Goal: Task Accomplishment & Management: Use online tool/utility

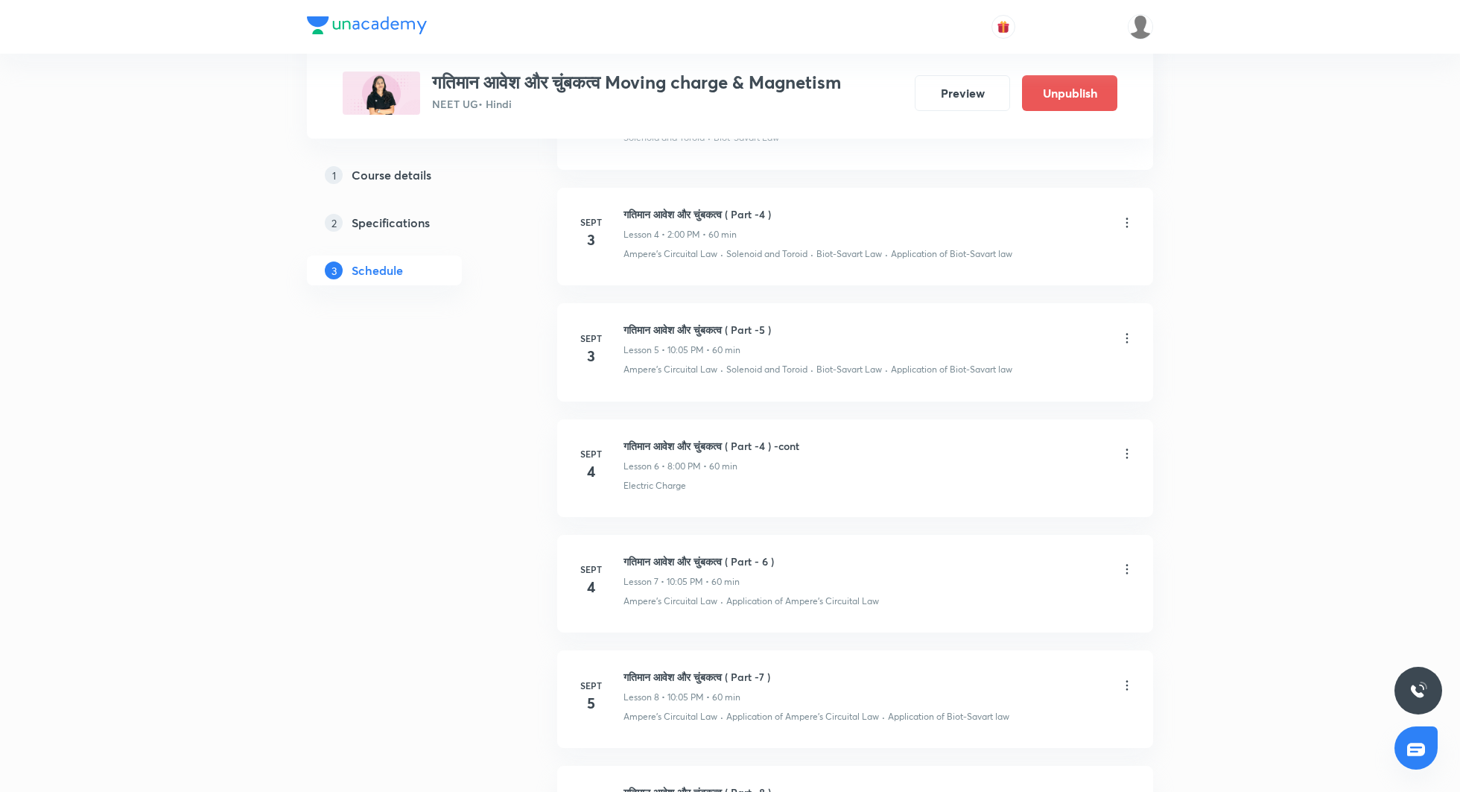
scroll to position [1159, 0]
click at [1140, 14] on img at bounding box center [1140, 26] width 25 height 25
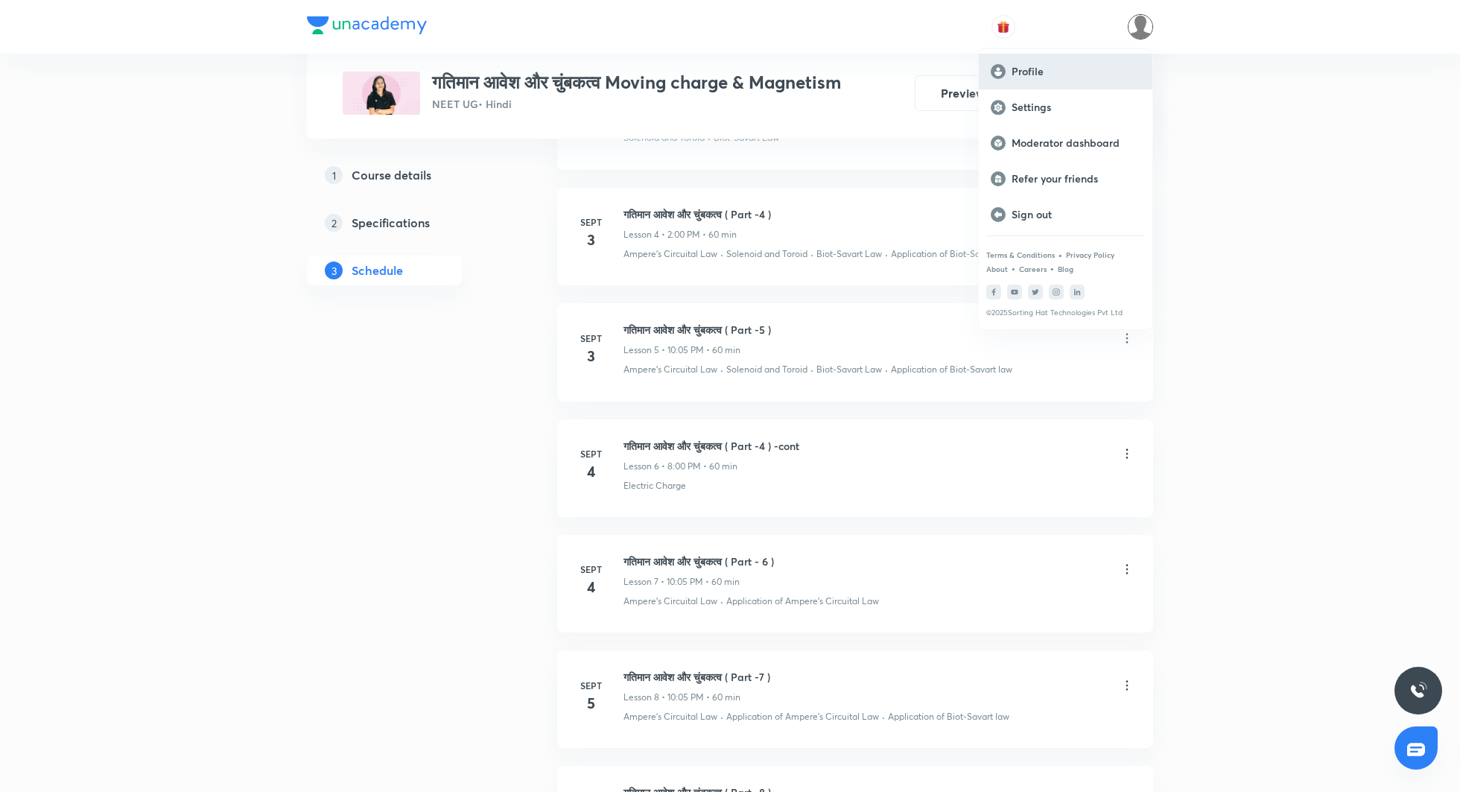
click at [1032, 65] on p "Profile" at bounding box center [1076, 71] width 129 height 13
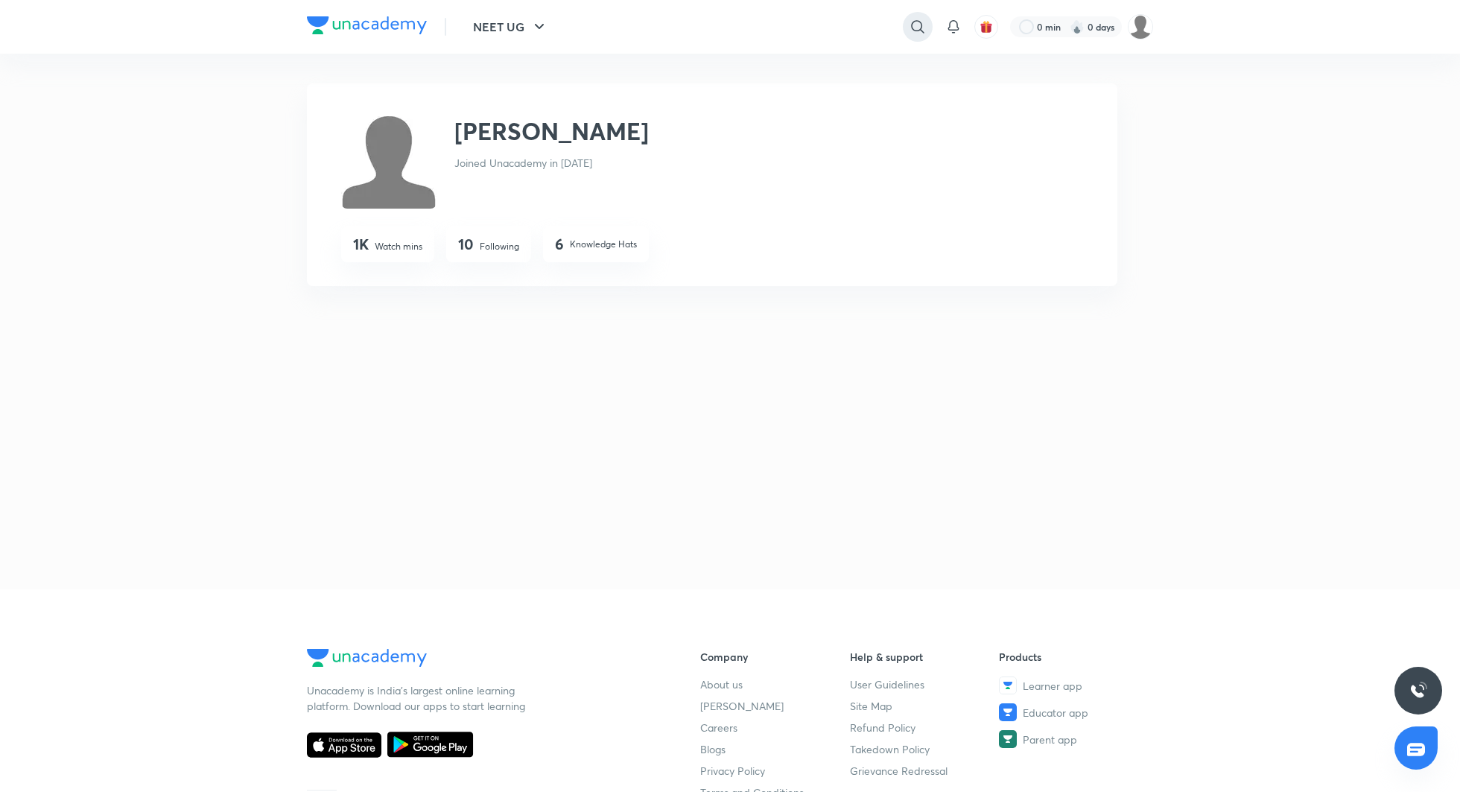
click at [925, 23] on icon at bounding box center [918, 27] width 18 height 18
type input "seep pahuja"
click at [759, 101] on p "270K followers • 890 courses" at bounding box center [763, 105] width 115 height 13
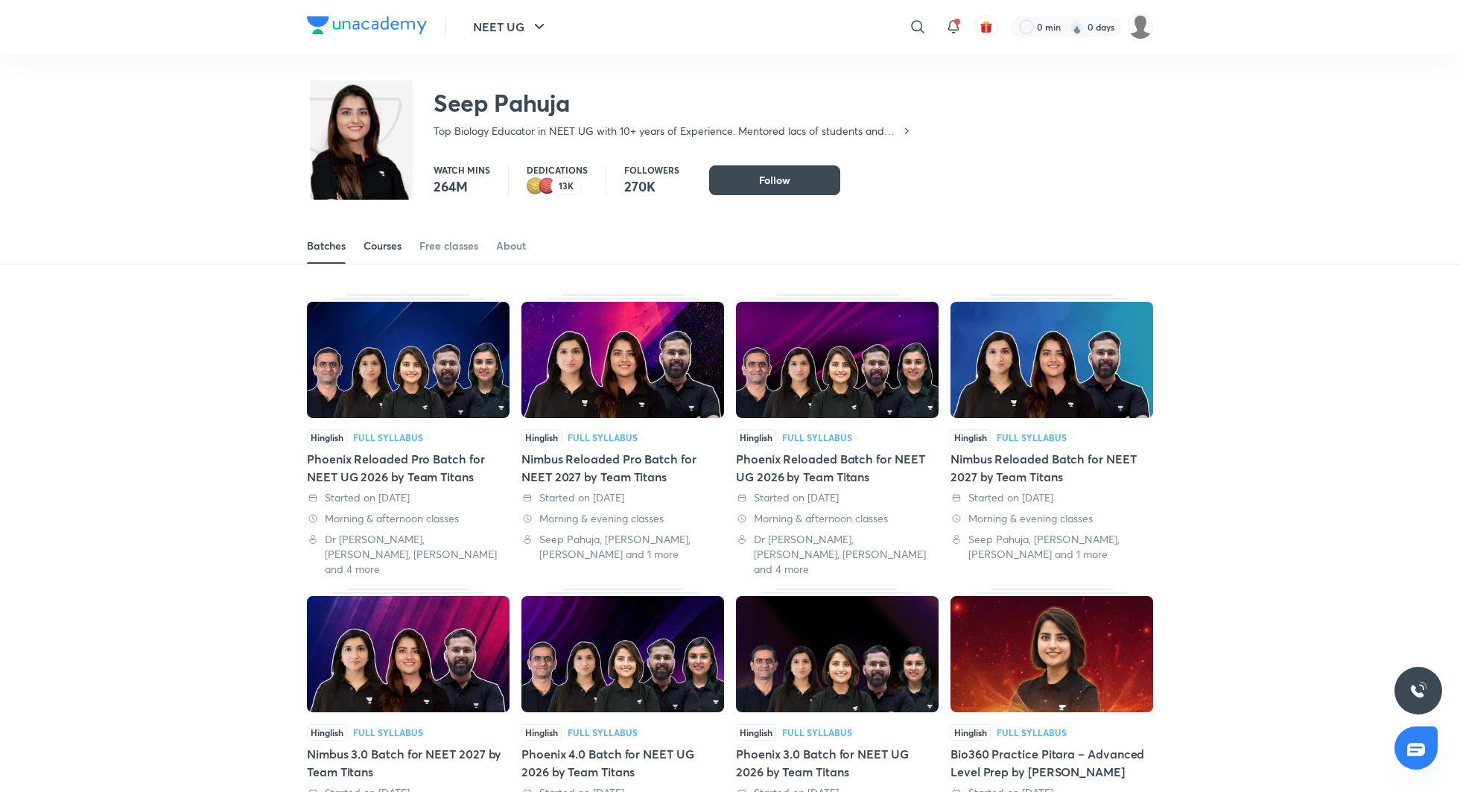
click at [384, 242] on div "Courses" at bounding box center [383, 245] width 38 height 15
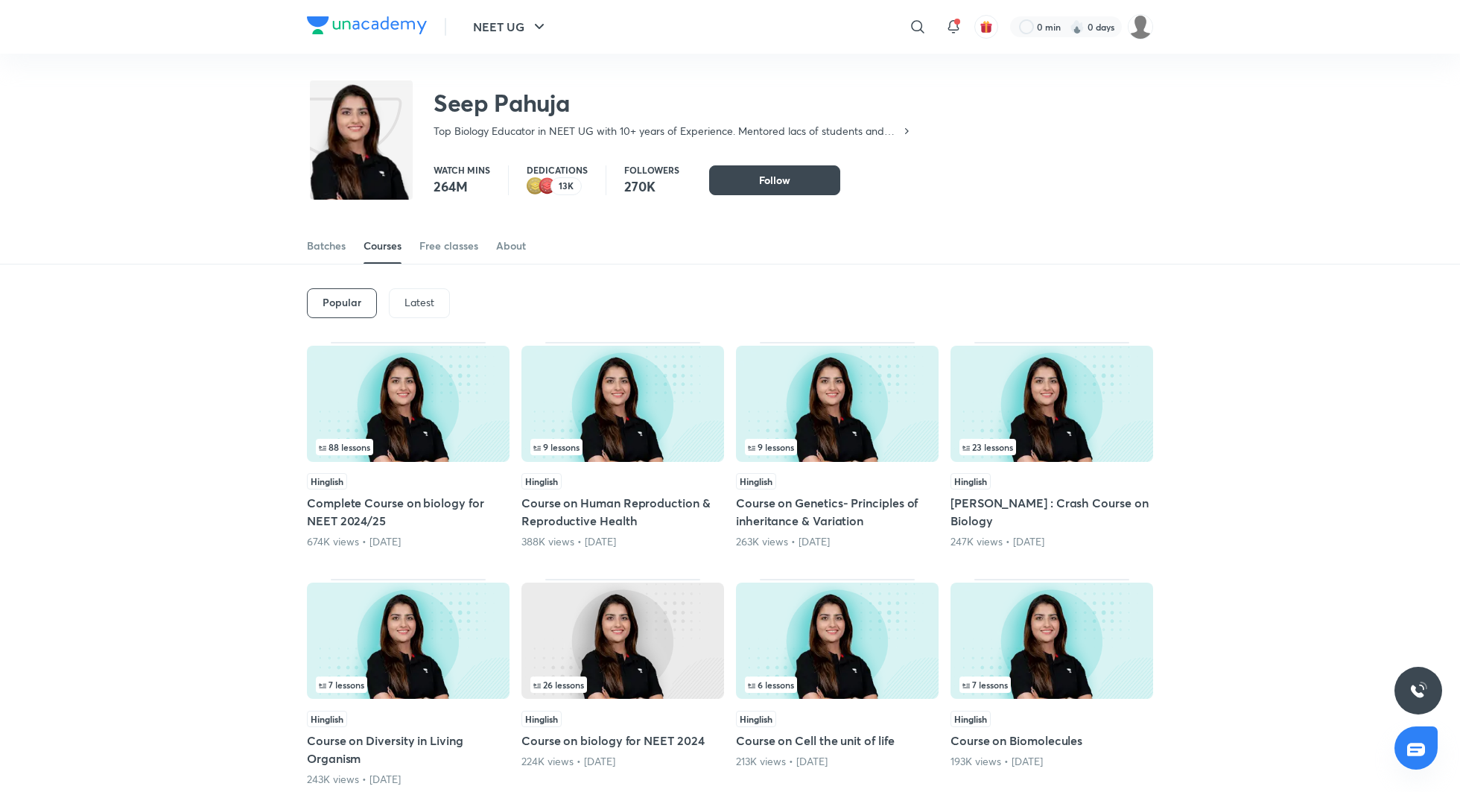
click at [1193, 100] on div "Seep Pahuja Top Biology Educator in NEET UG with 10+ years of Experience. Mento…" at bounding box center [730, 102] width 1460 height 97
click at [1147, 33] on img at bounding box center [1140, 26] width 25 height 25
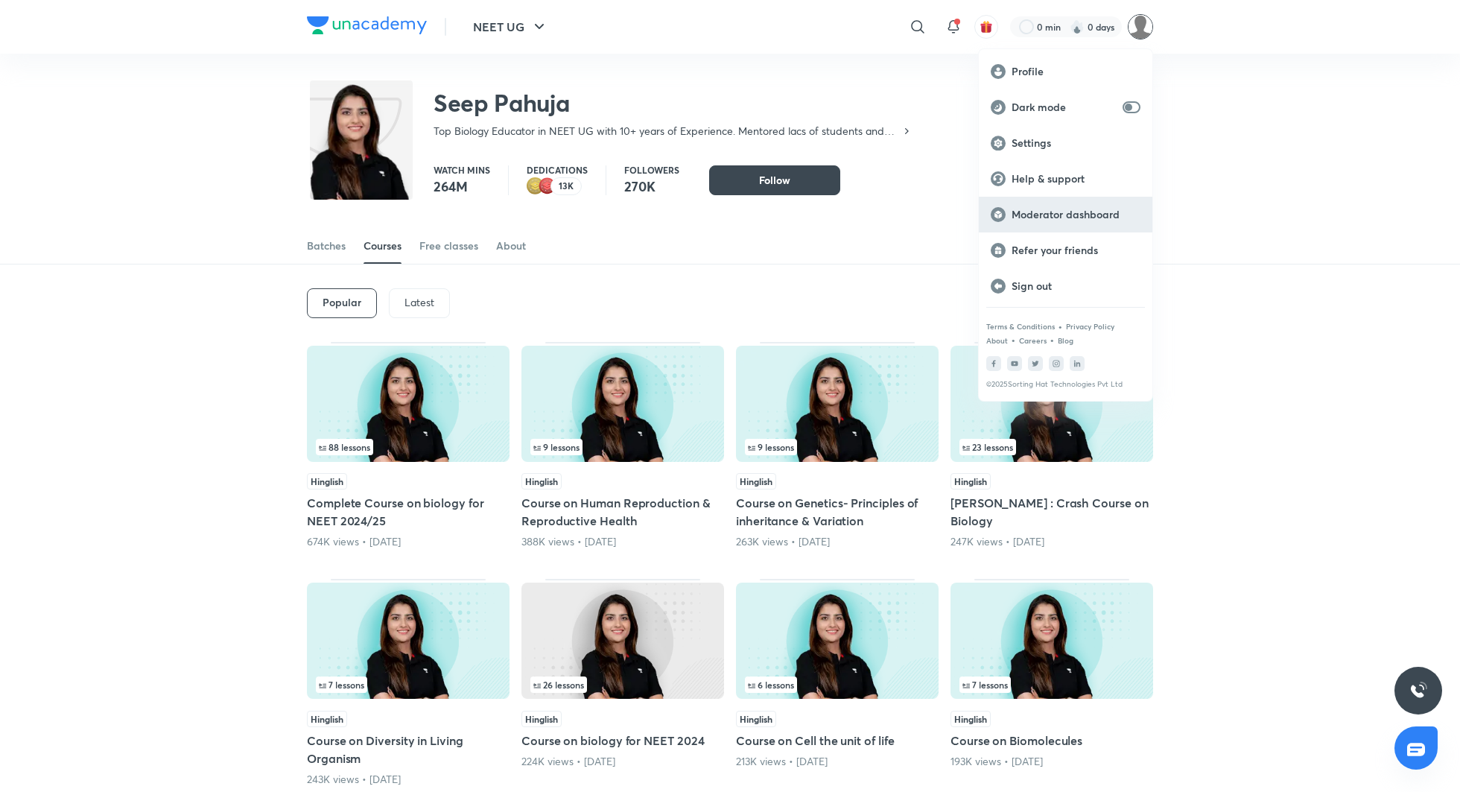
click at [1064, 204] on div "Moderator dashboard" at bounding box center [1066, 215] width 174 height 36
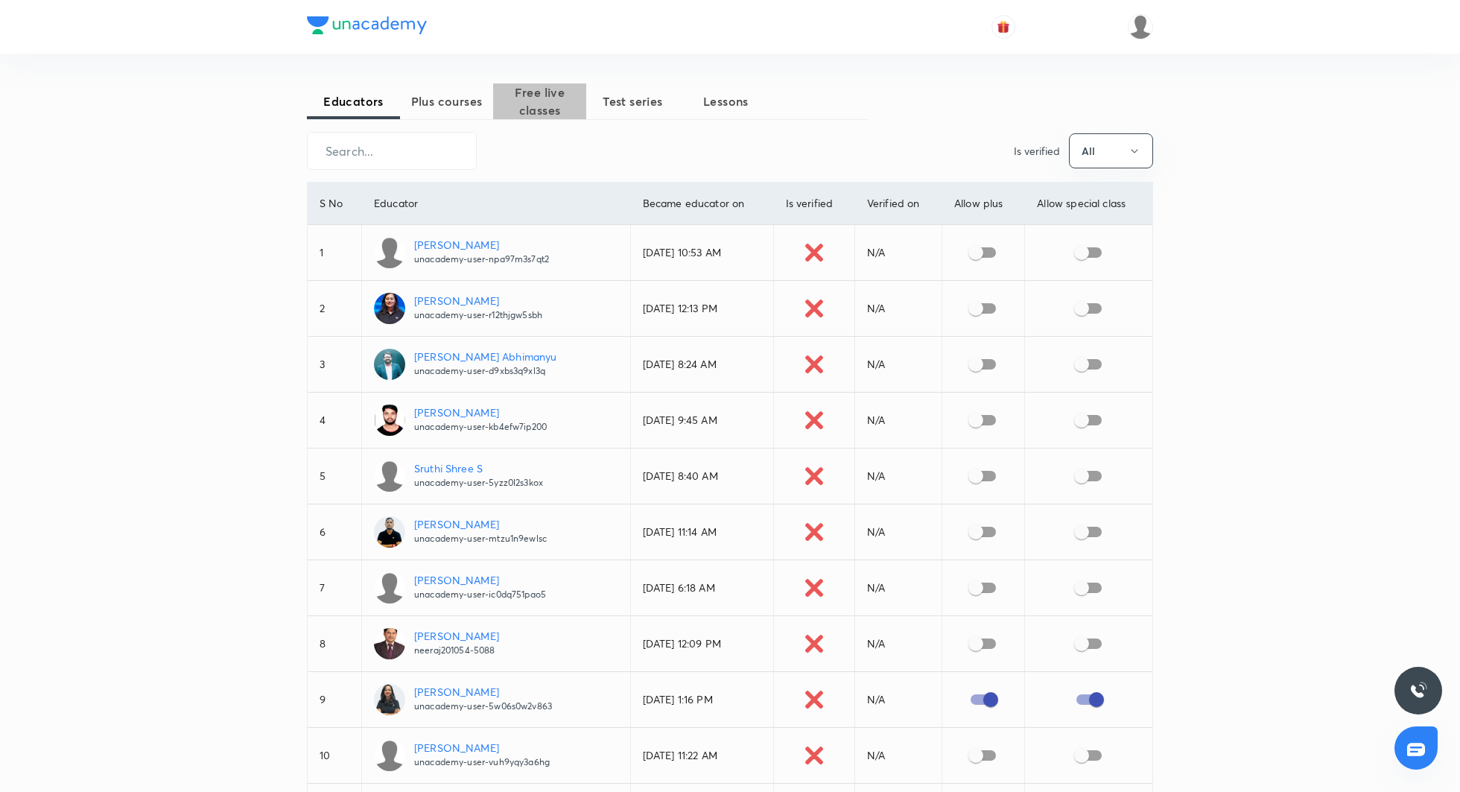
click at [547, 102] on span "Free live classes" at bounding box center [539, 101] width 93 height 36
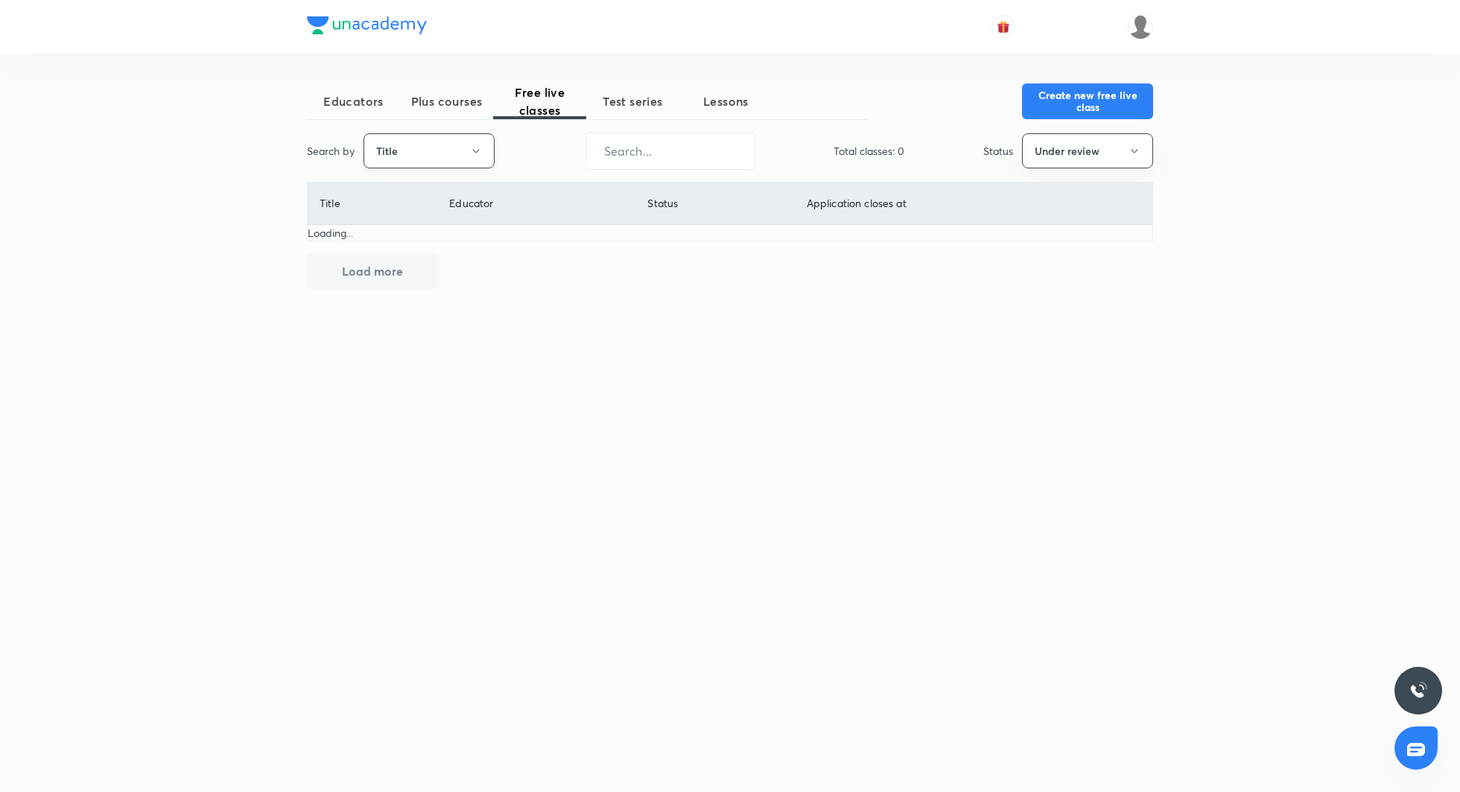
click at [457, 153] on button "Title" at bounding box center [429, 150] width 131 height 35
click at [416, 222] on span "Username" at bounding box center [429, 223] width 112 height 16
click at [660, 151] on input "text" at bounding box center [670, 151] width 168 height 38
paste input "seep.pahuja"
type input "seep.pahuja"
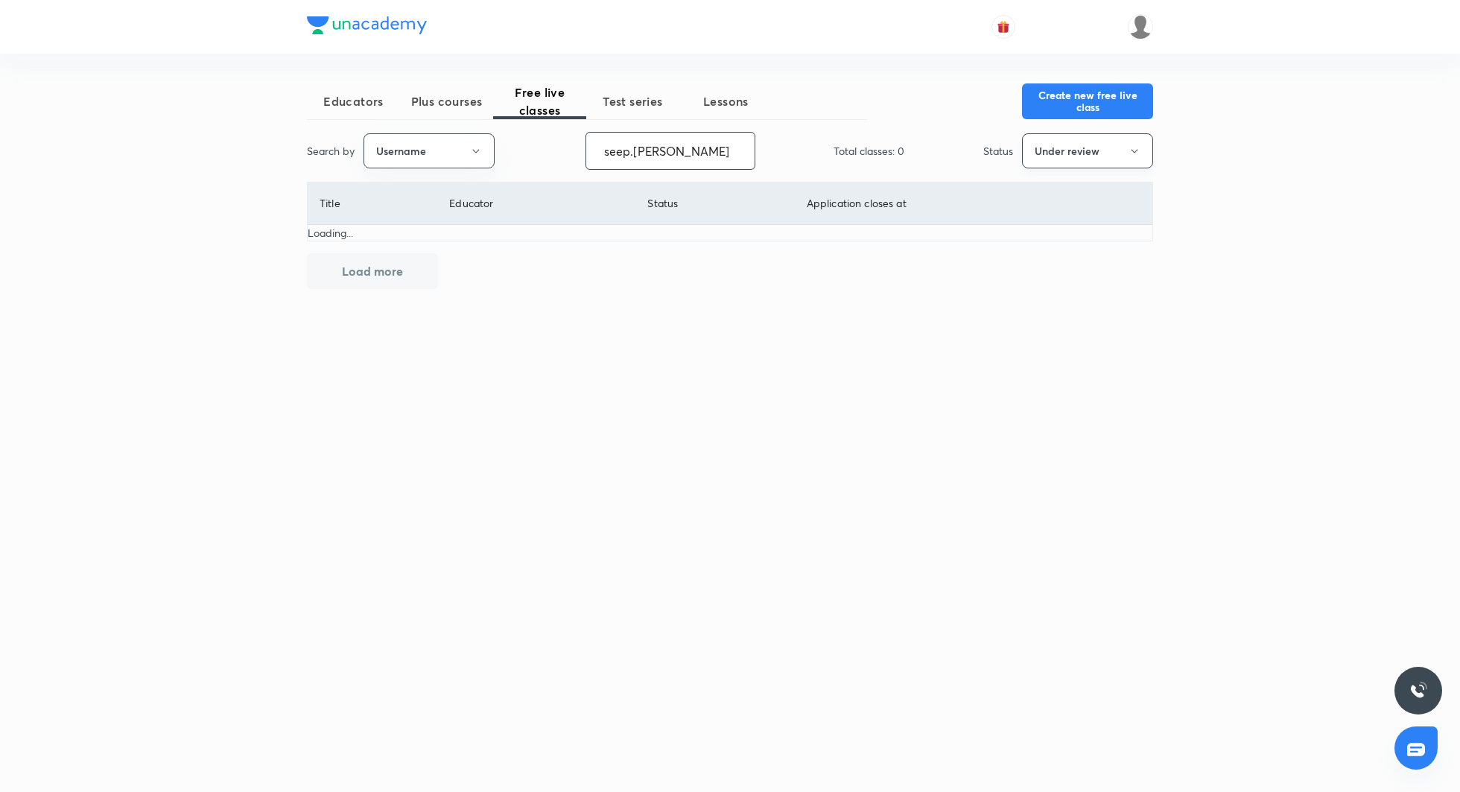
click at [1104, 145] on button "Under review" at bounding box center [1087, 150] width 131 height 35
click at [1057, 192] on span "All" at bounding box center [1088, 196] width 112 height 16
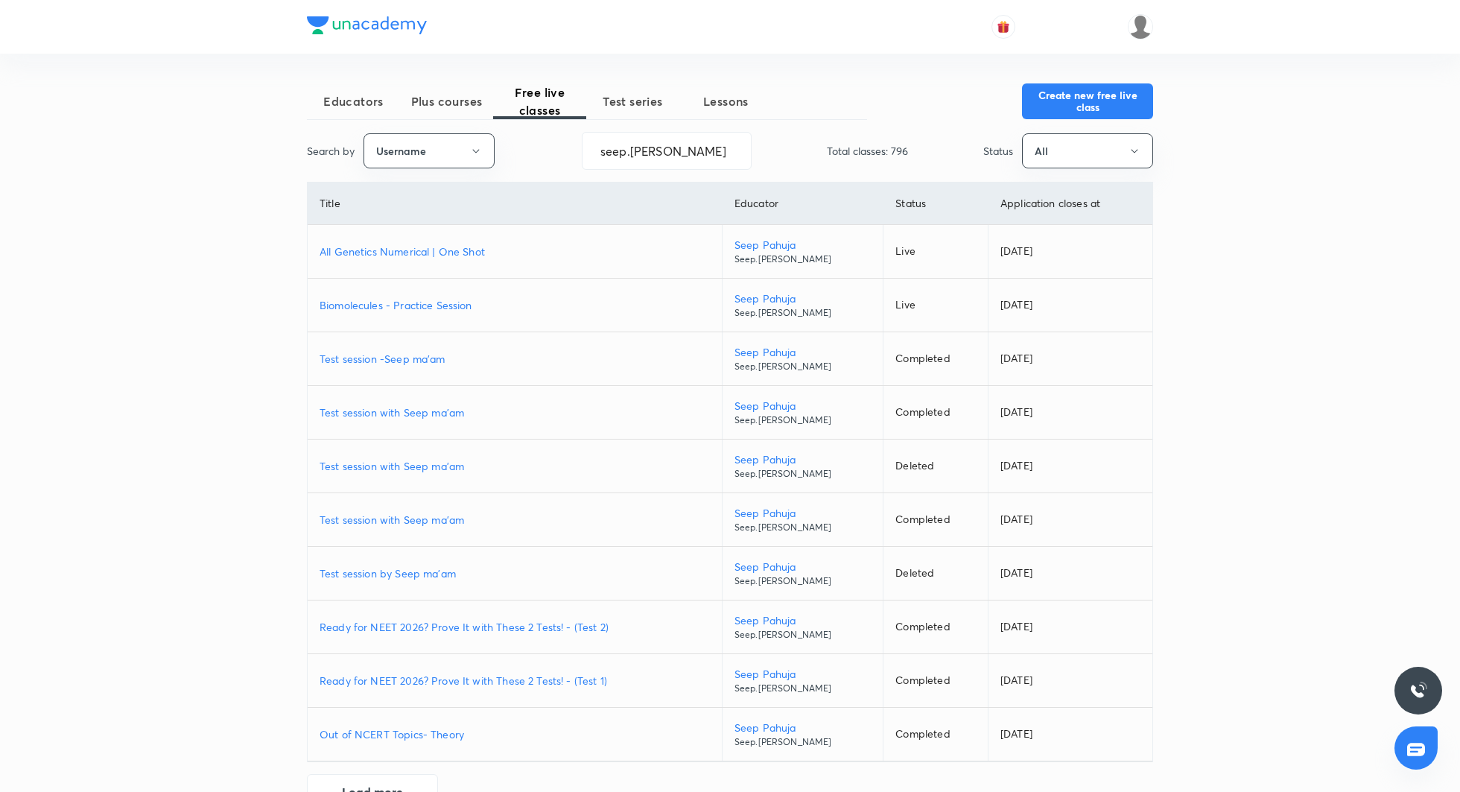
click at [413, 306] on p "Biomolecules - Practice Session" at bounding box center [515, 305] width 390 height 16
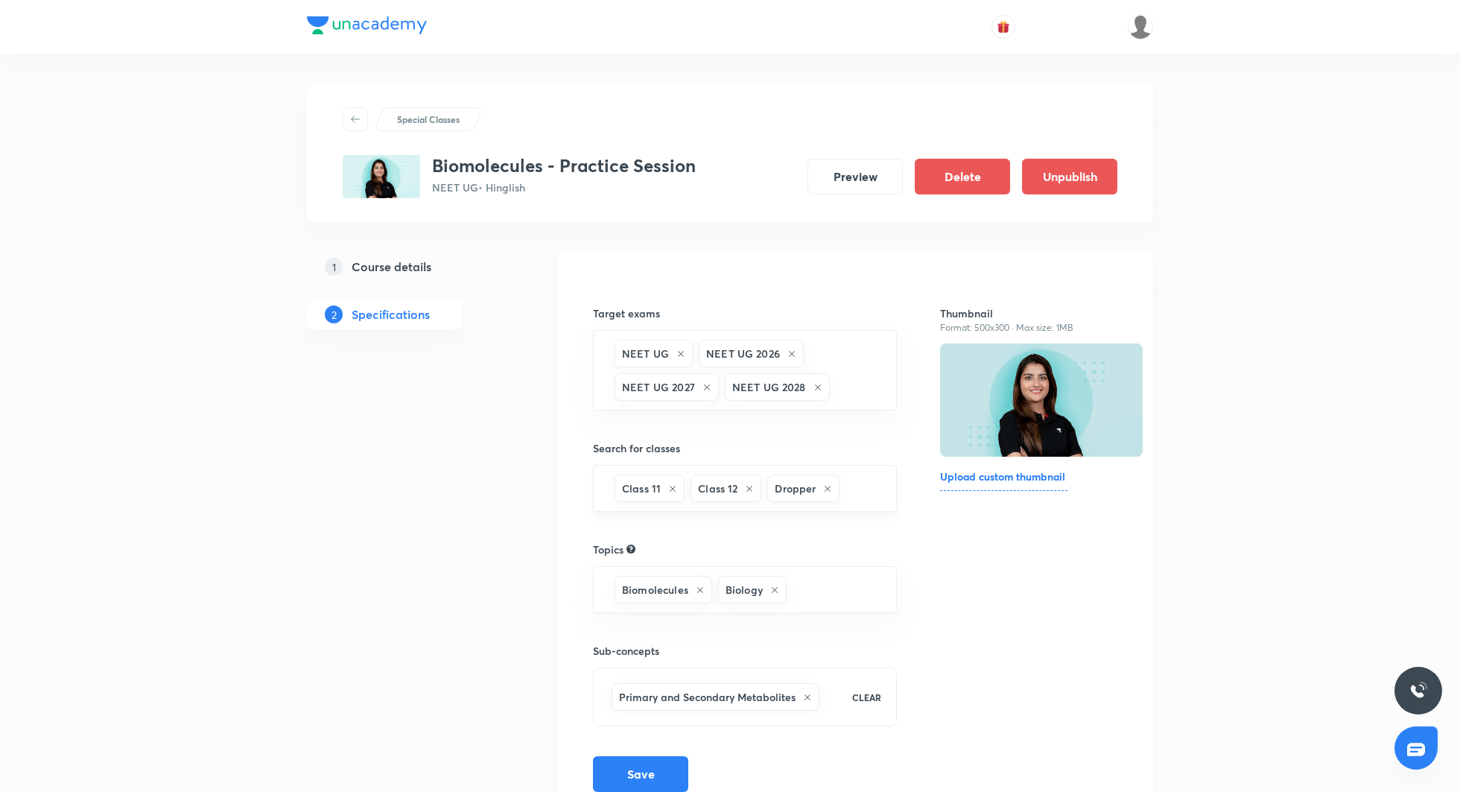
scroll to position [67, 0]
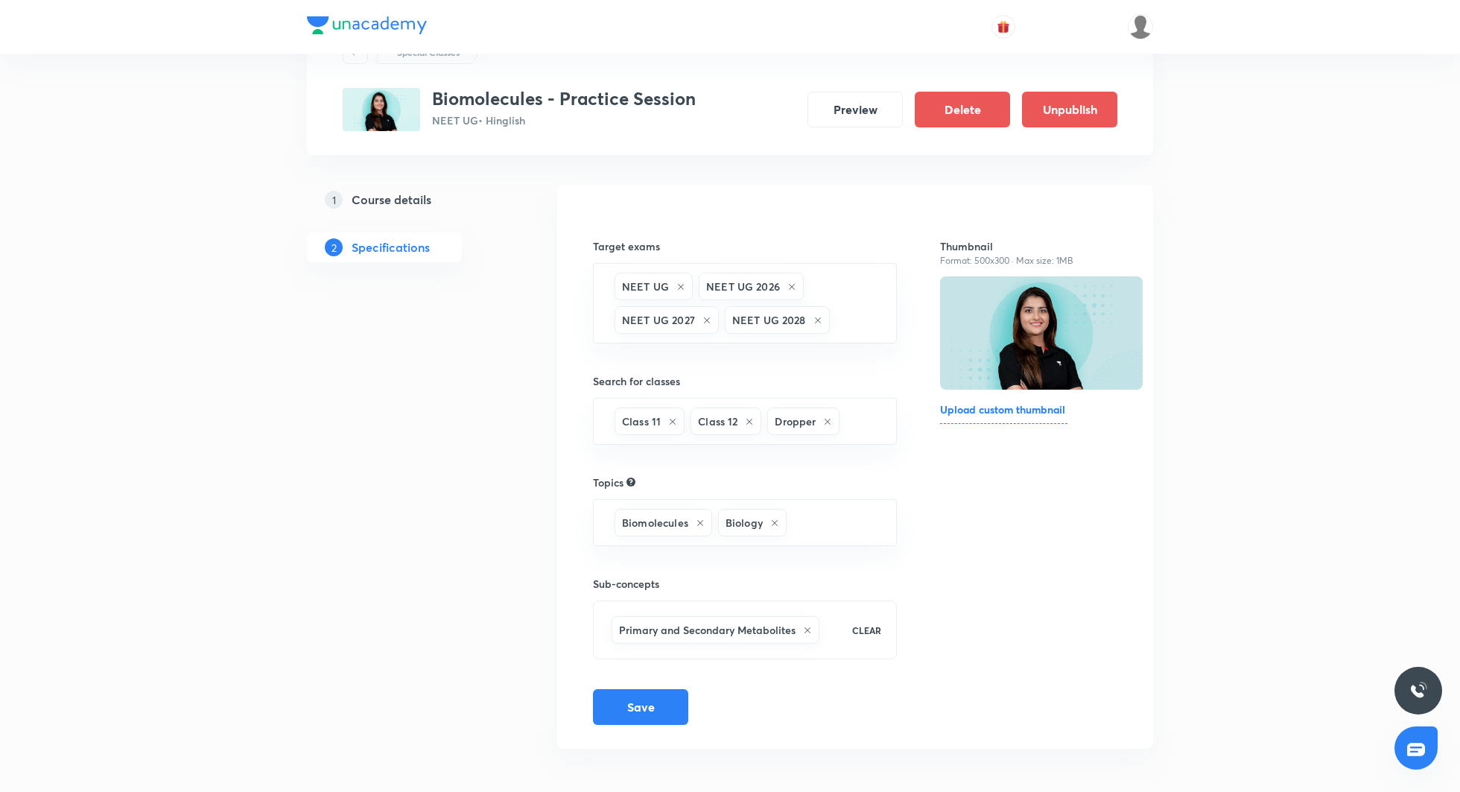
click at [394, 199] on h5 "Course details" at bounding box center [392, 200] width 80 height 18
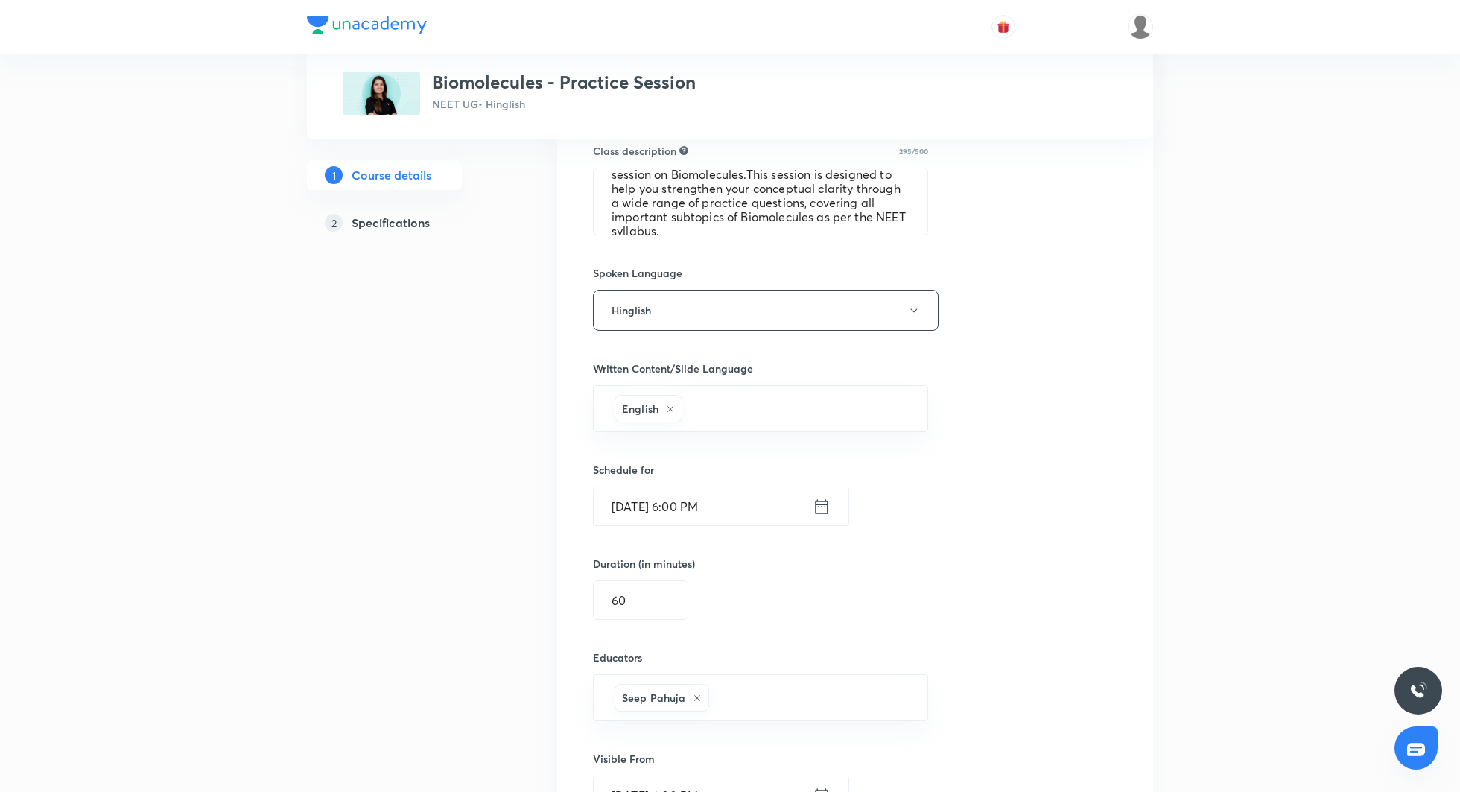
scroll to position [680, 0]
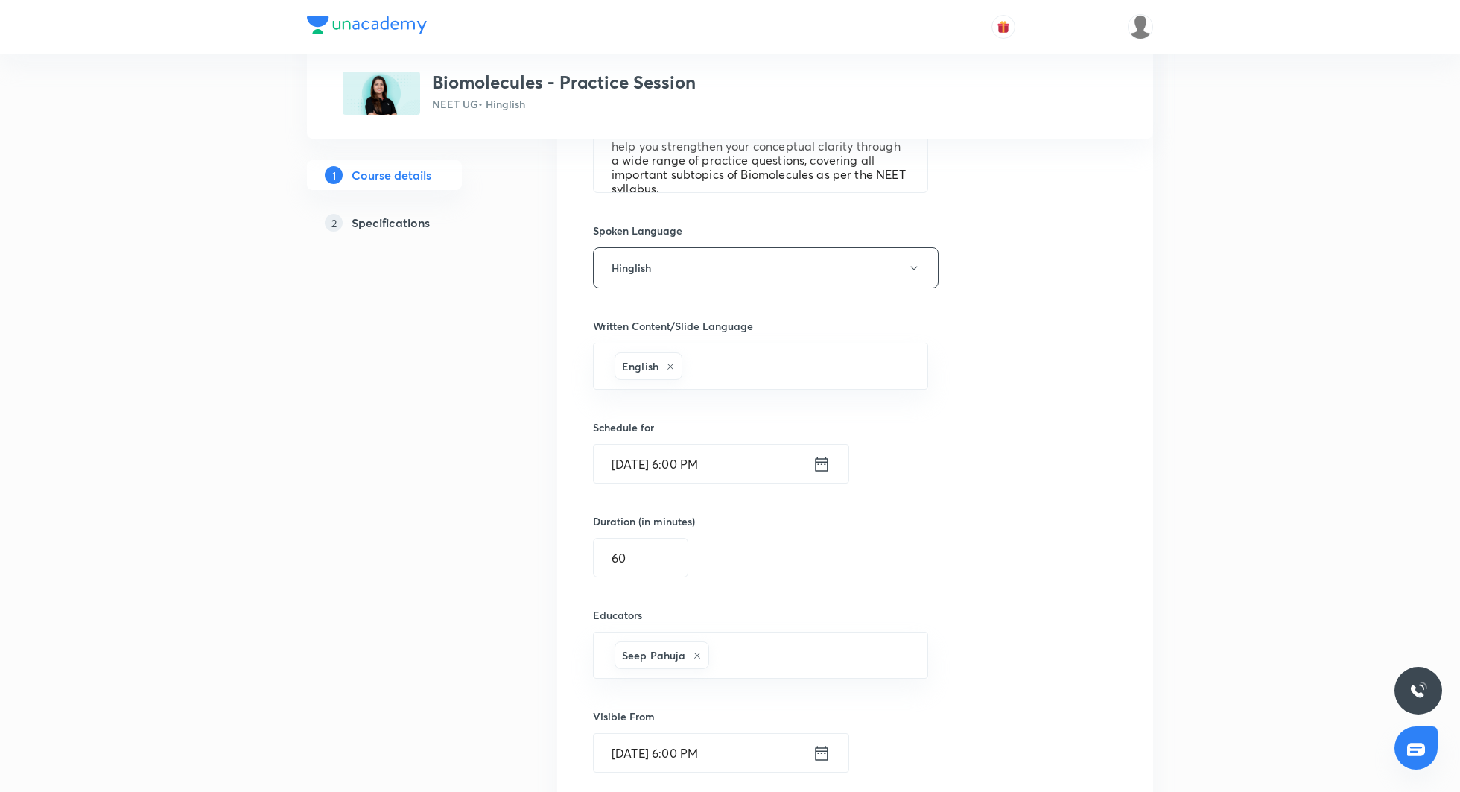
click at [822, 459] on icon at bounding box center [822, 464] width 18 height 21
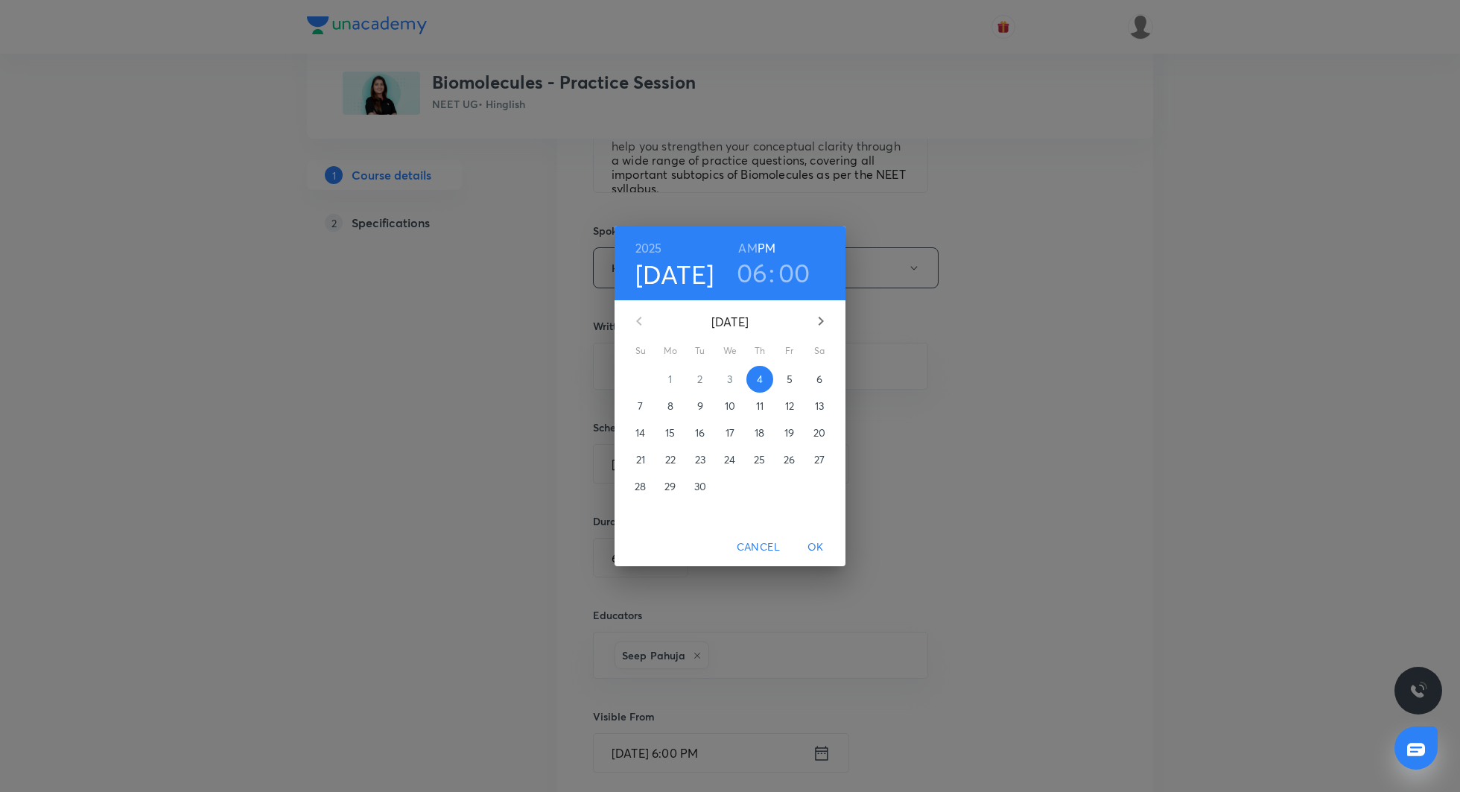
click at [671, 407] on p "8" at bounding box center [671, 406] width 6 height 15
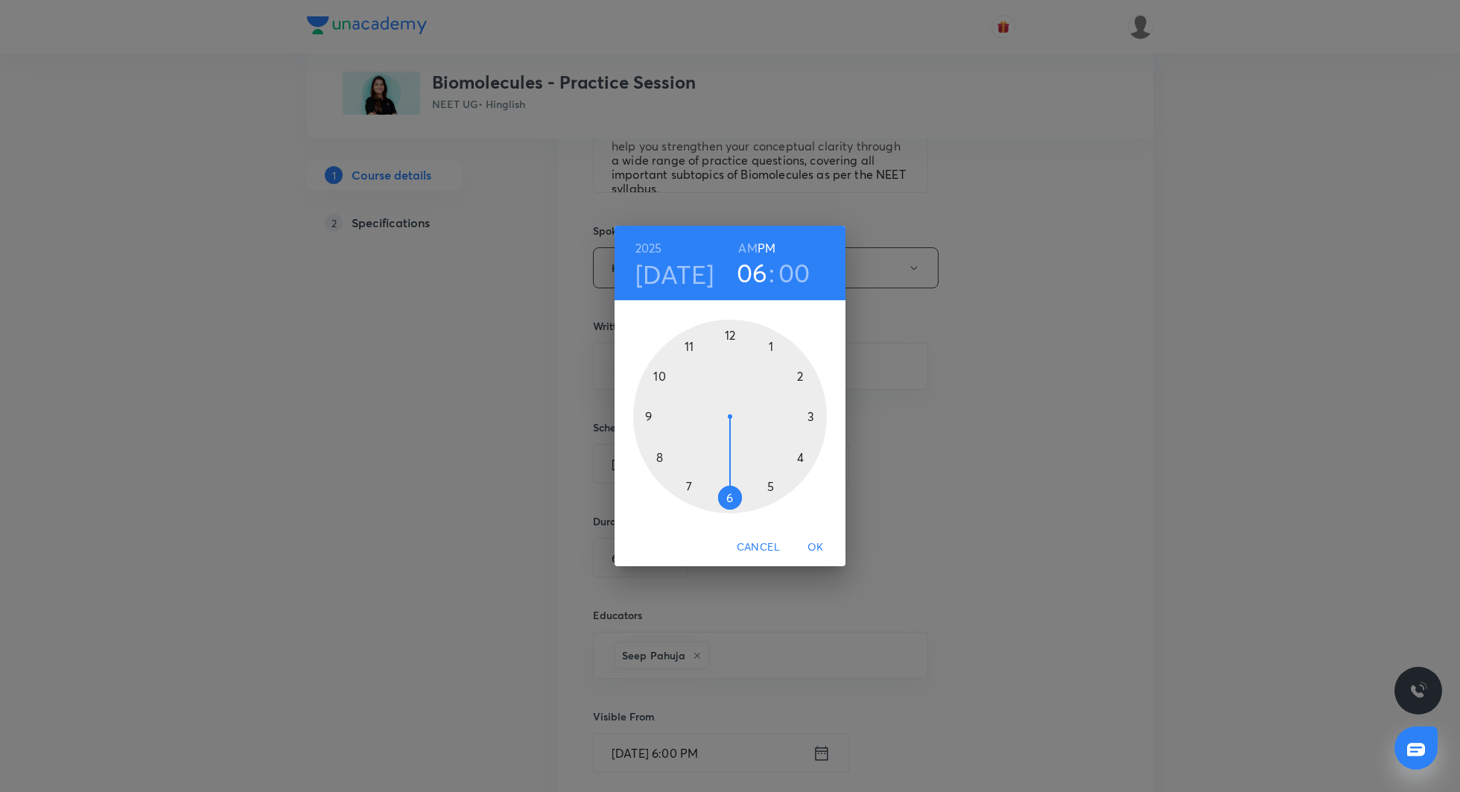
click at [814, 544] on span "OK" at bounding box center [816, 547] width 36 height 19
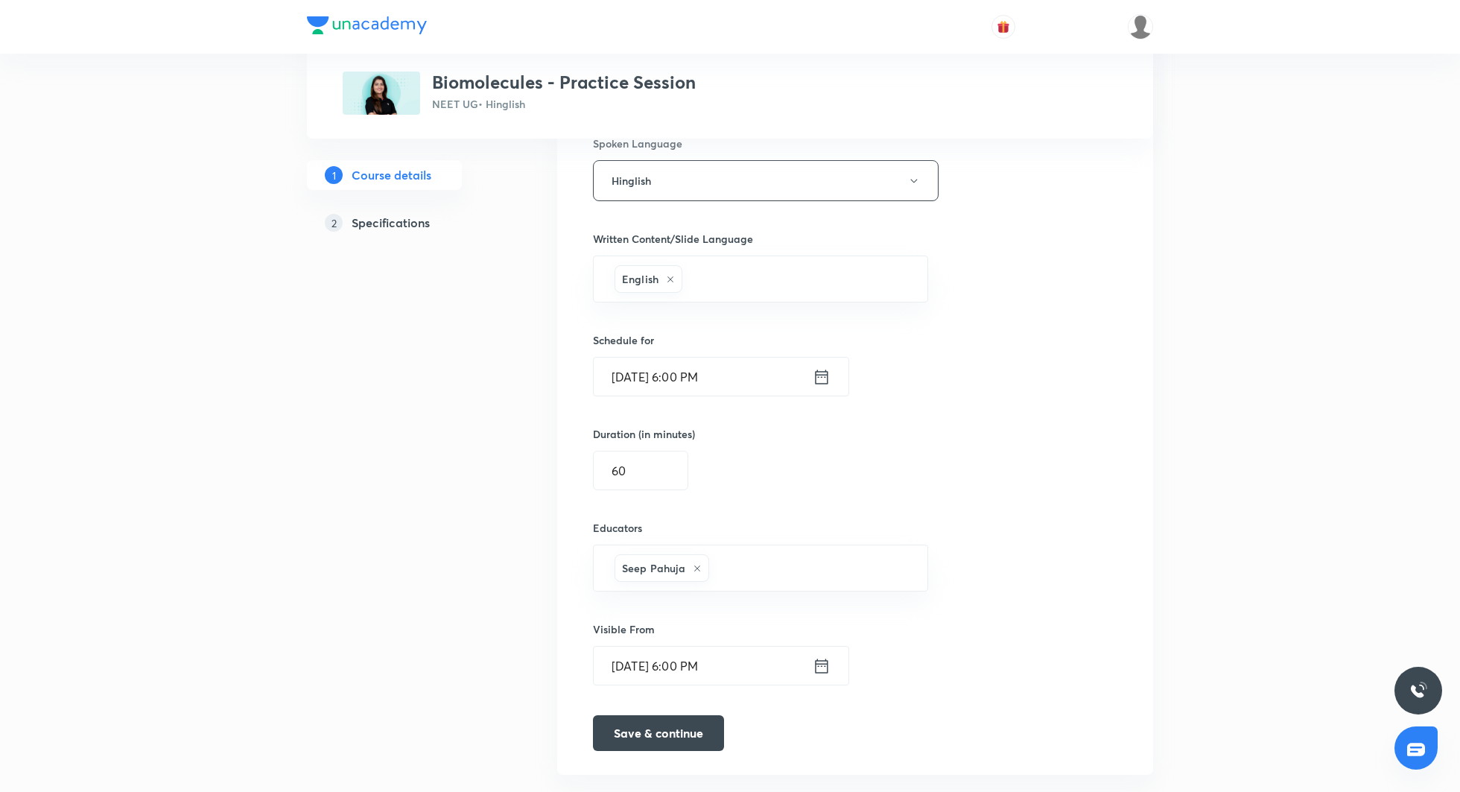
scroll to position [792, 0]
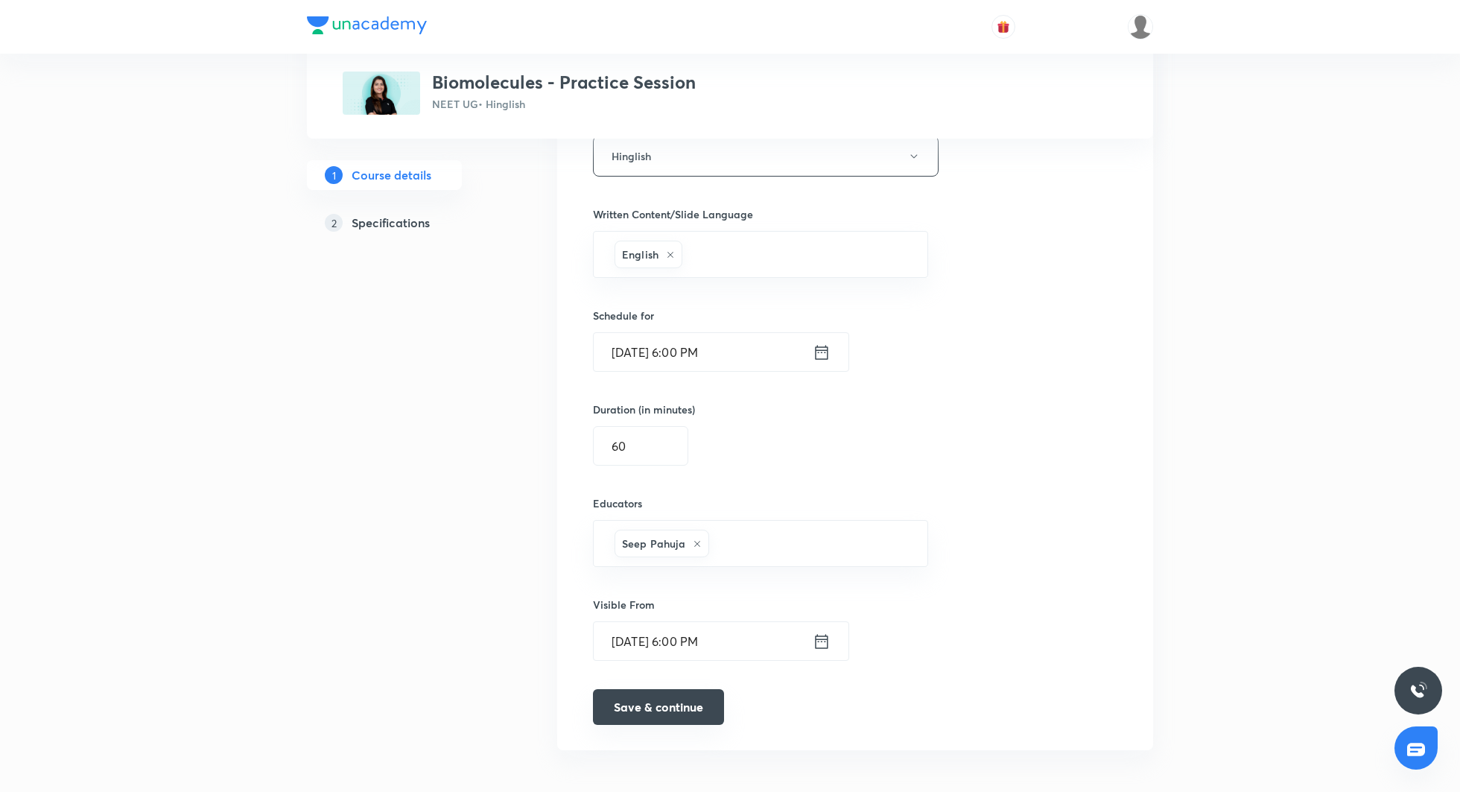
click at [647, 706] on button "Save & continue" at bounding box center [658, 707] width 131 height 36
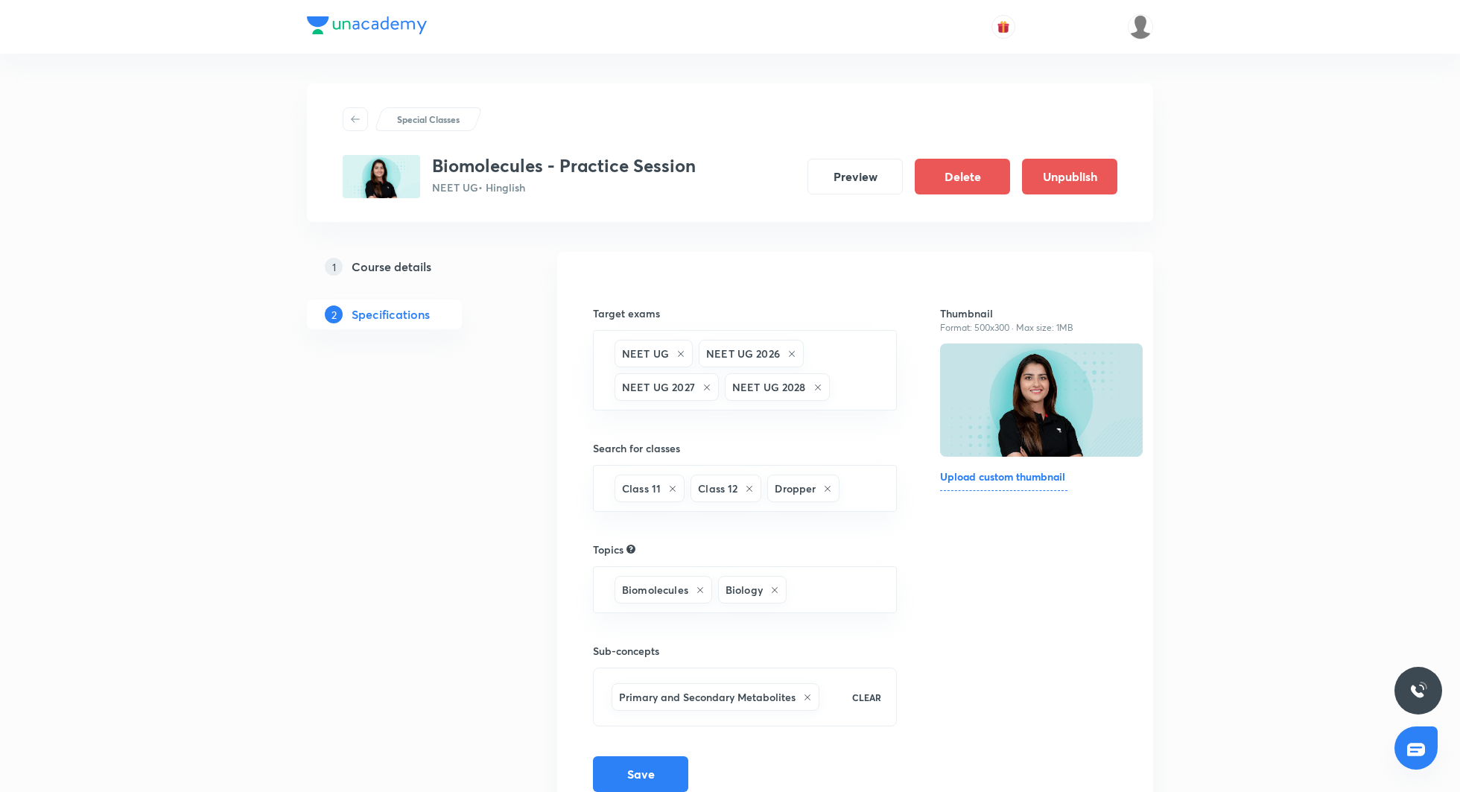
scroll to position [67, 0]
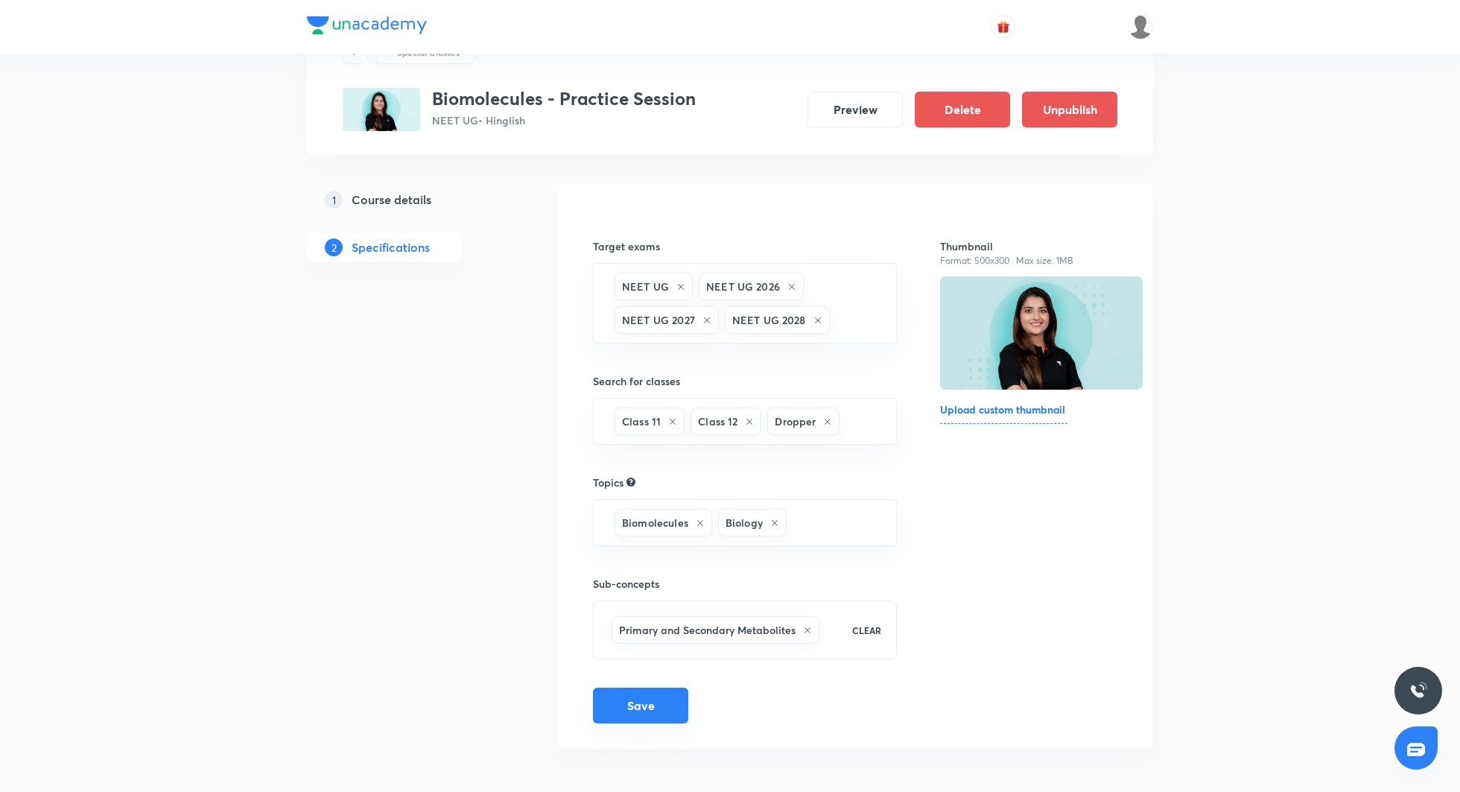
click at [640, 691] on button "Save" at bounding box center [640, 706] width 95 height 36
click at [852, 118] on button "Preview" at bounding box center [855, 108] width 95 height 36
